Goal: Check status: Check status

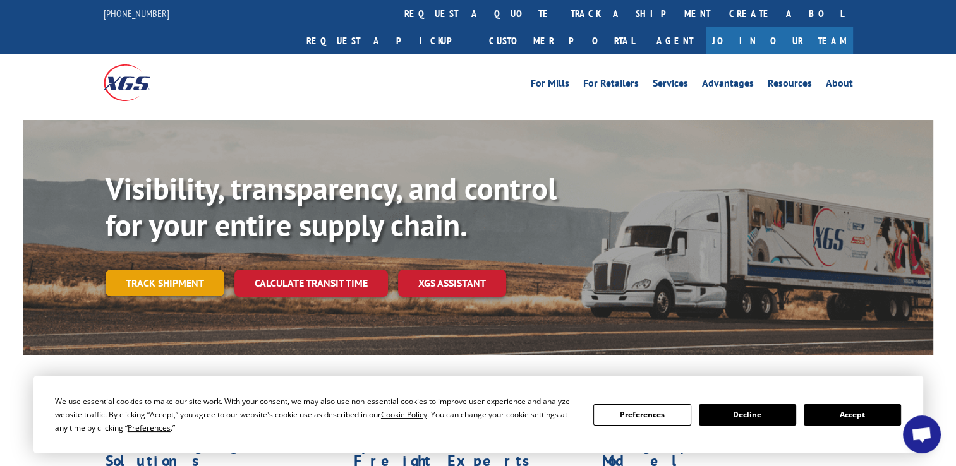
click at [196, 270] on link "Track shipment" at bounding box center [164, 283] width 119 height 27
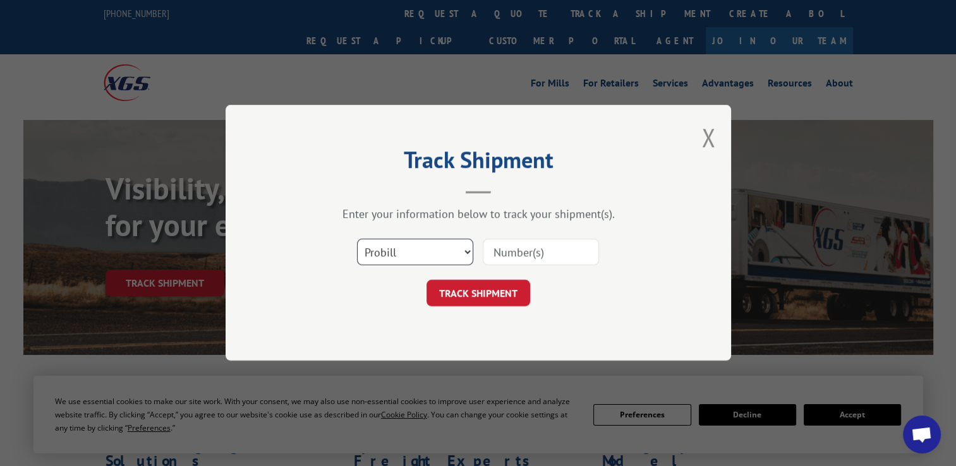
click at [467, 251] on select "Select category... Probill BOL PO" at bounding box center [415, 252] width 116 height 27
select select "bol"
click at [357, 239] on select "Select category... Probill BOL PO" at bounding box center [415, 252] width 116 height 27
click at [488, 249] on input at bounding box center [541, 252] width 116 height 27
paste input "3384225"
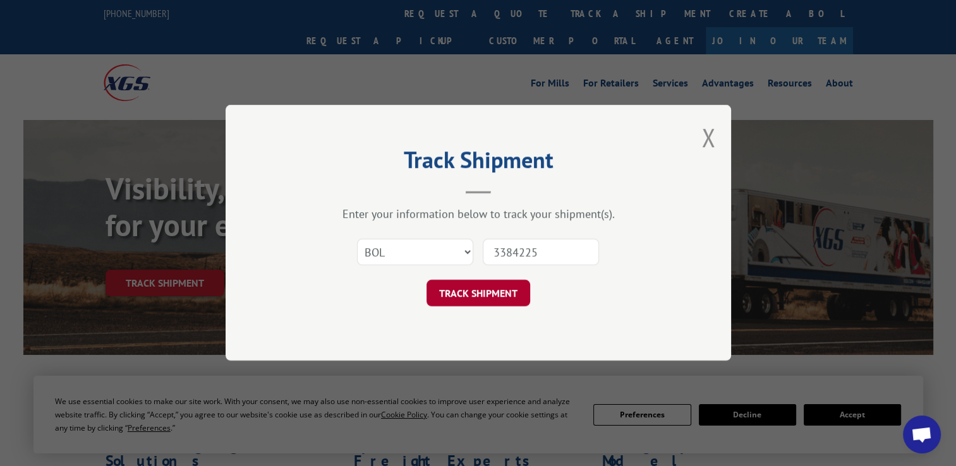
type input "3384225"
click at [479, 296] on button "TRACK SHIPMENT" at bounding box center [478, 293] width 104 height 27
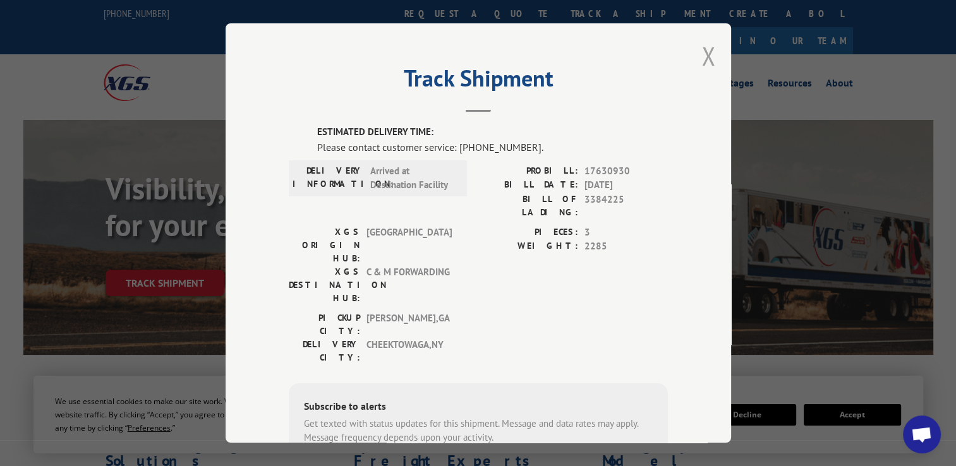
click at [701, 54] on button "Close modal" at bounding box center [708, 55] width 14 height 33
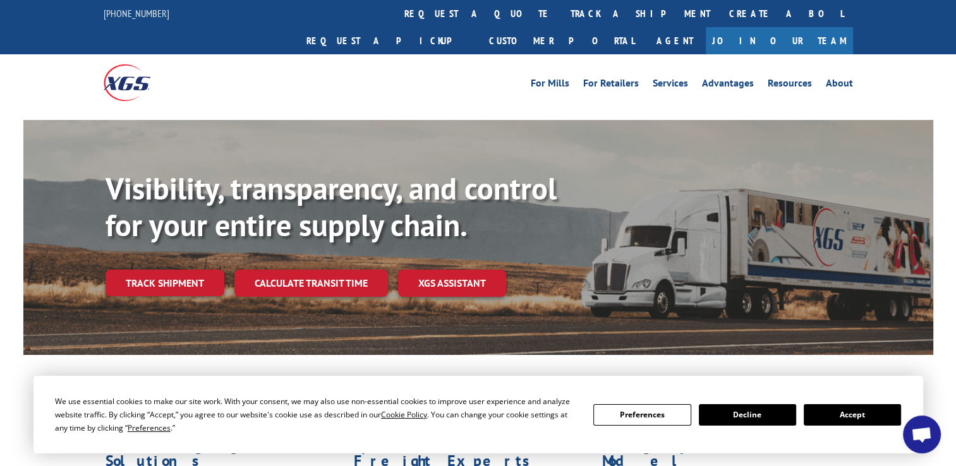
click at [165, 270] on link "Track shipment" at bounding box center [164, 283] width 119 height 27
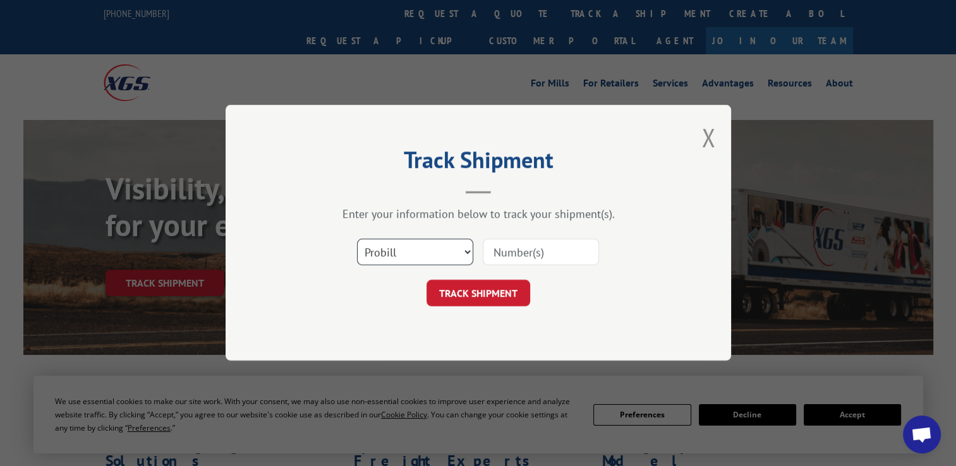
click at [467, 248] on select "Select category... Probill BOL PO" at bounding box center [415, 252] width 116 height 27
select select "bol"
click at [357, 239] on select "Select category... Probill BOL PO" at bounding box center [415, 252] width 116 height 27
click at [494, 251] on input at bounding box center [541, 252] width 116 height 27
paste input "3384225"
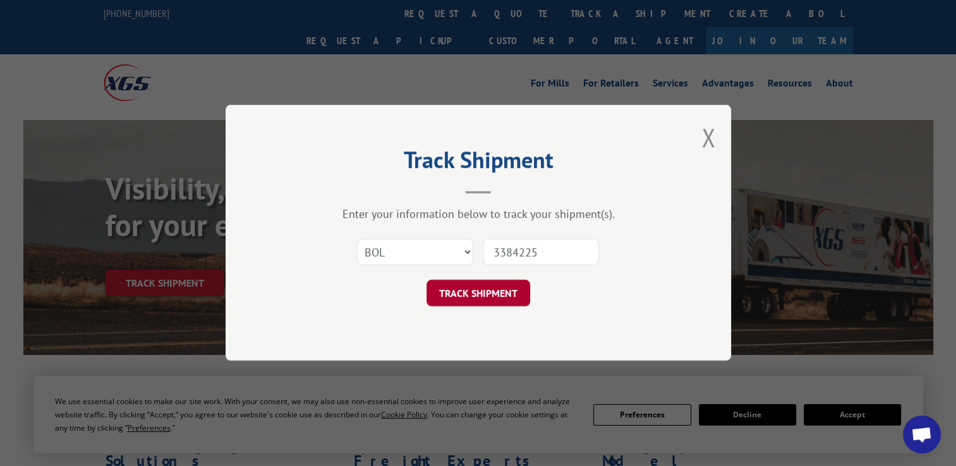
type input "3384225"
click at [488, 296] on button "TRACK SHIPMENT" at bounding box center [478, 293] width 104 height 27
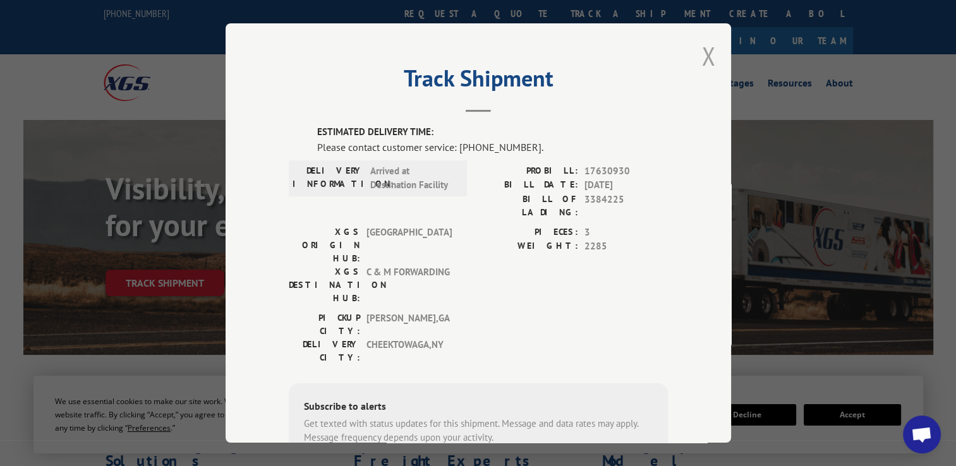
click at [705, 52] on button "Close modal" at bounding box center [708, 55] width 14 height 33
